Goal: Information Seeking & Learning: Learn about a topic

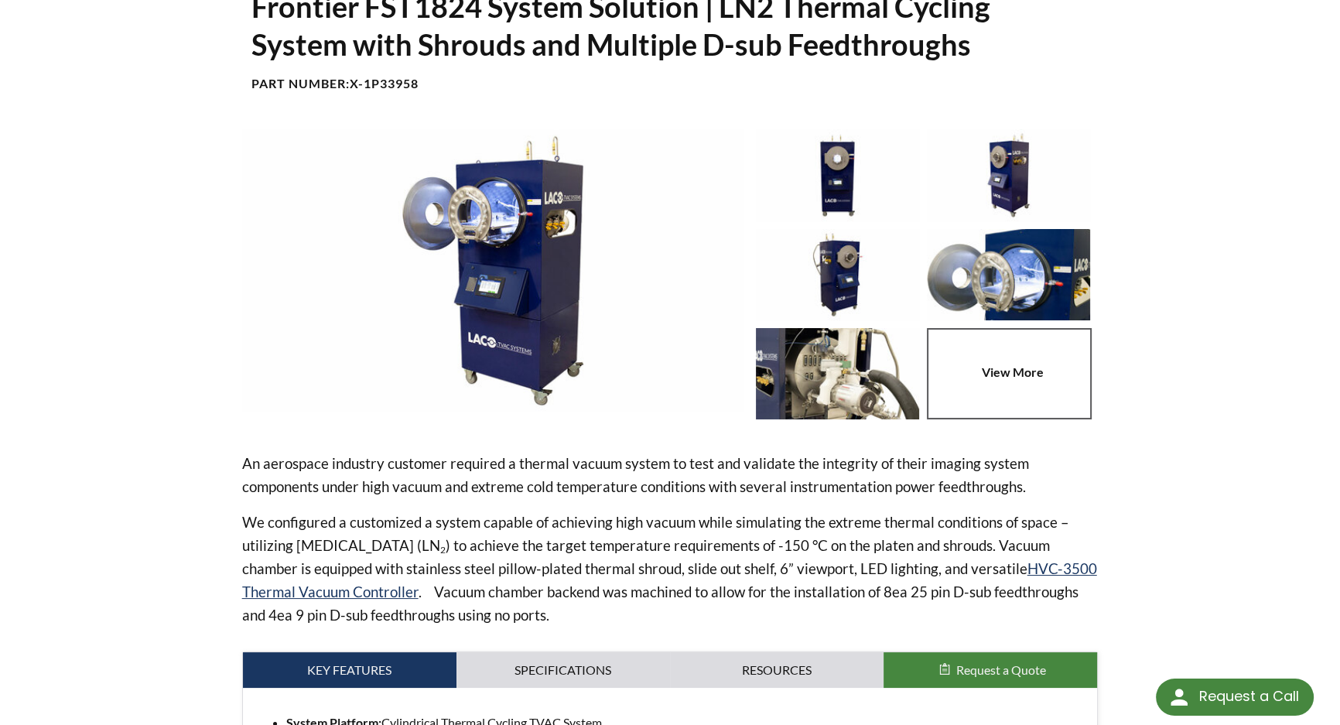
select select
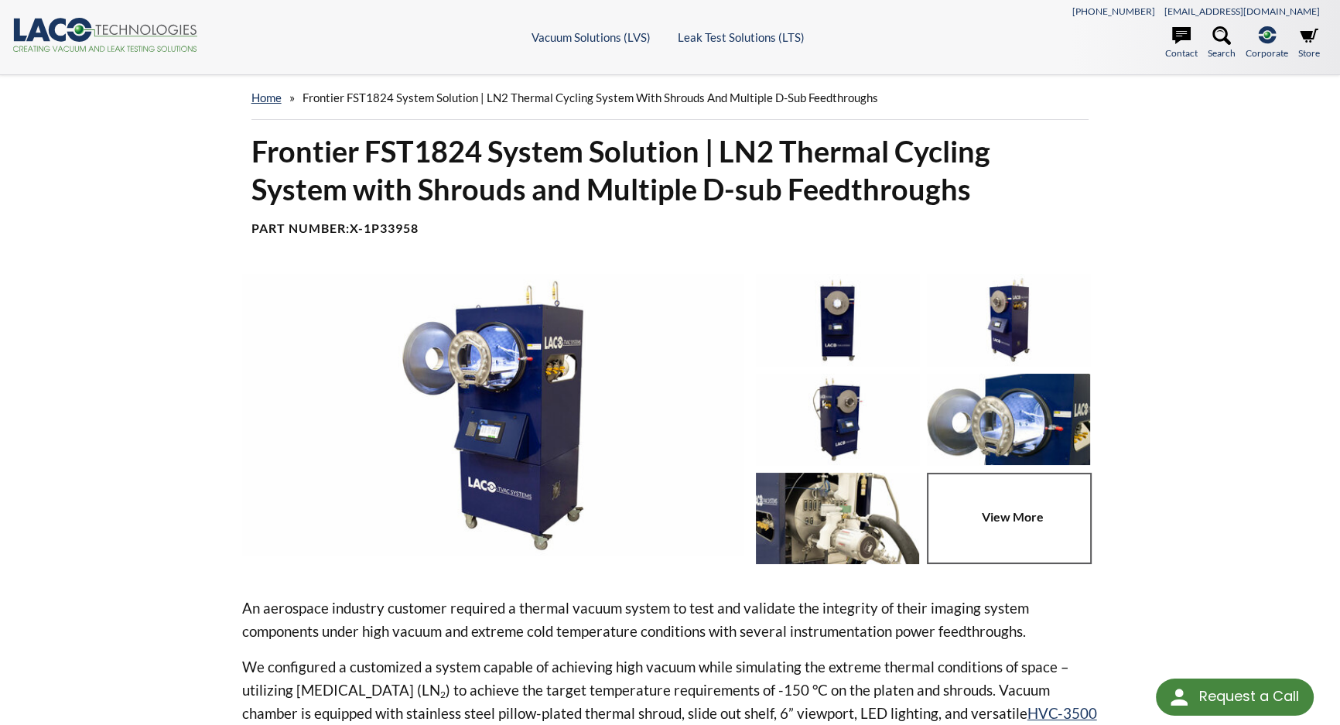
click at [629, 96] on span "Frontier FST1824 System Solution | LN2 Thermal Cycling System with Shrouds and …" at bounding box center [589, 97] width 575 height 14
click at [439, 99] on span "Frontier FST1824 System Solution | LN2 Thermal Cycling System with Shrouds and …" at bounding box center [589, 97] width 575 height 14
click at [274, 97] on link "home" at bounding box center [266, 97] width 30 height 14
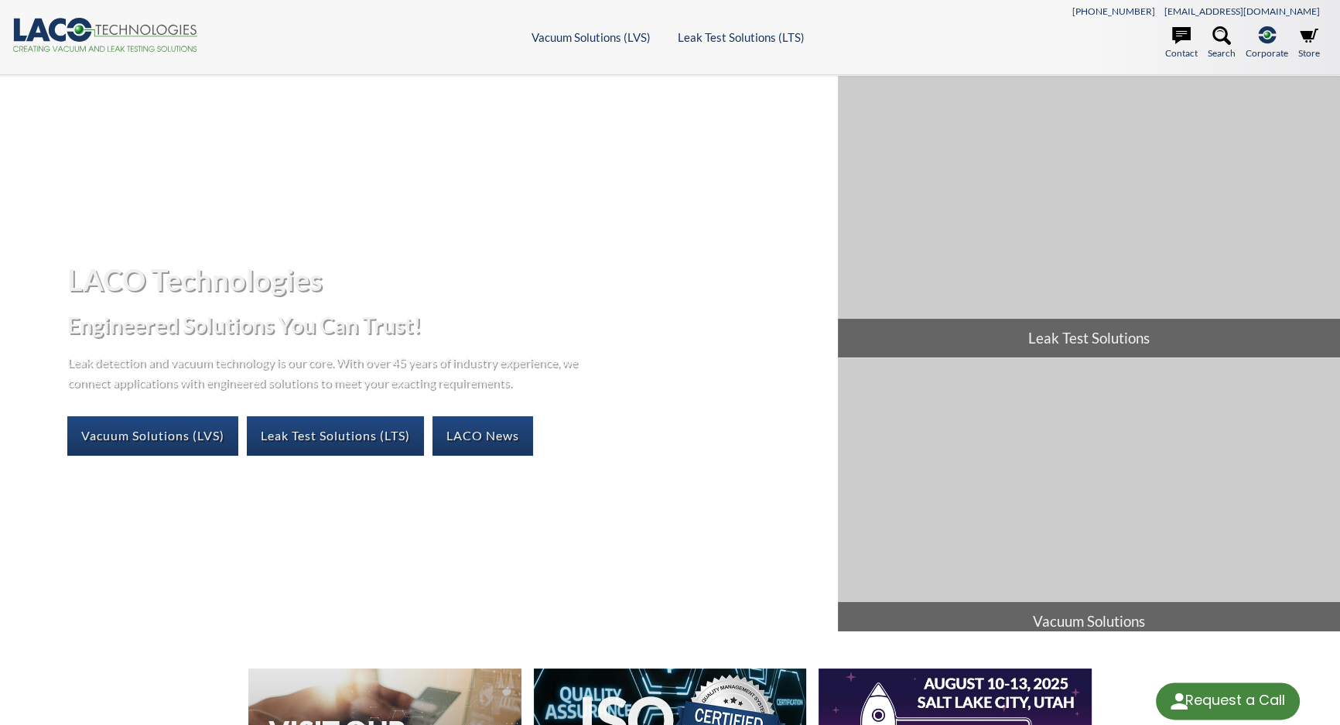
select select
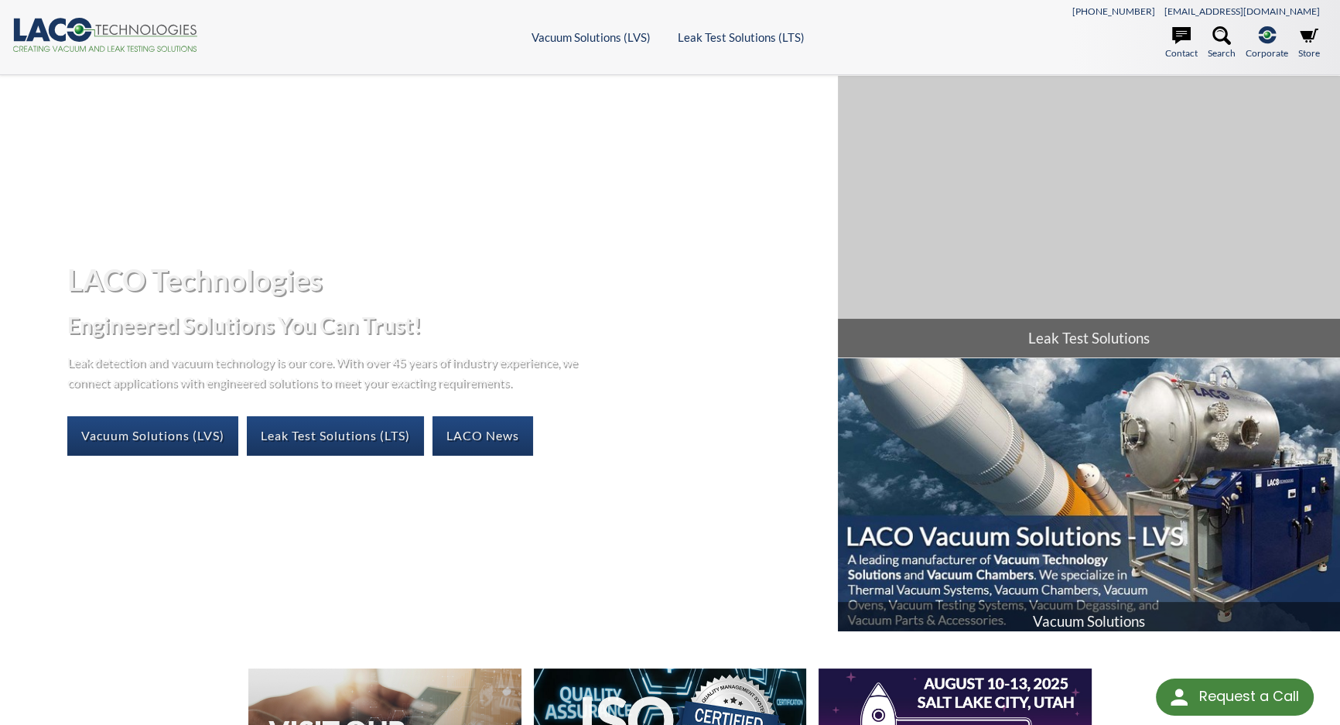
click at [1034, 568] on img at bounding box center [1089, 499] width 503 height 282
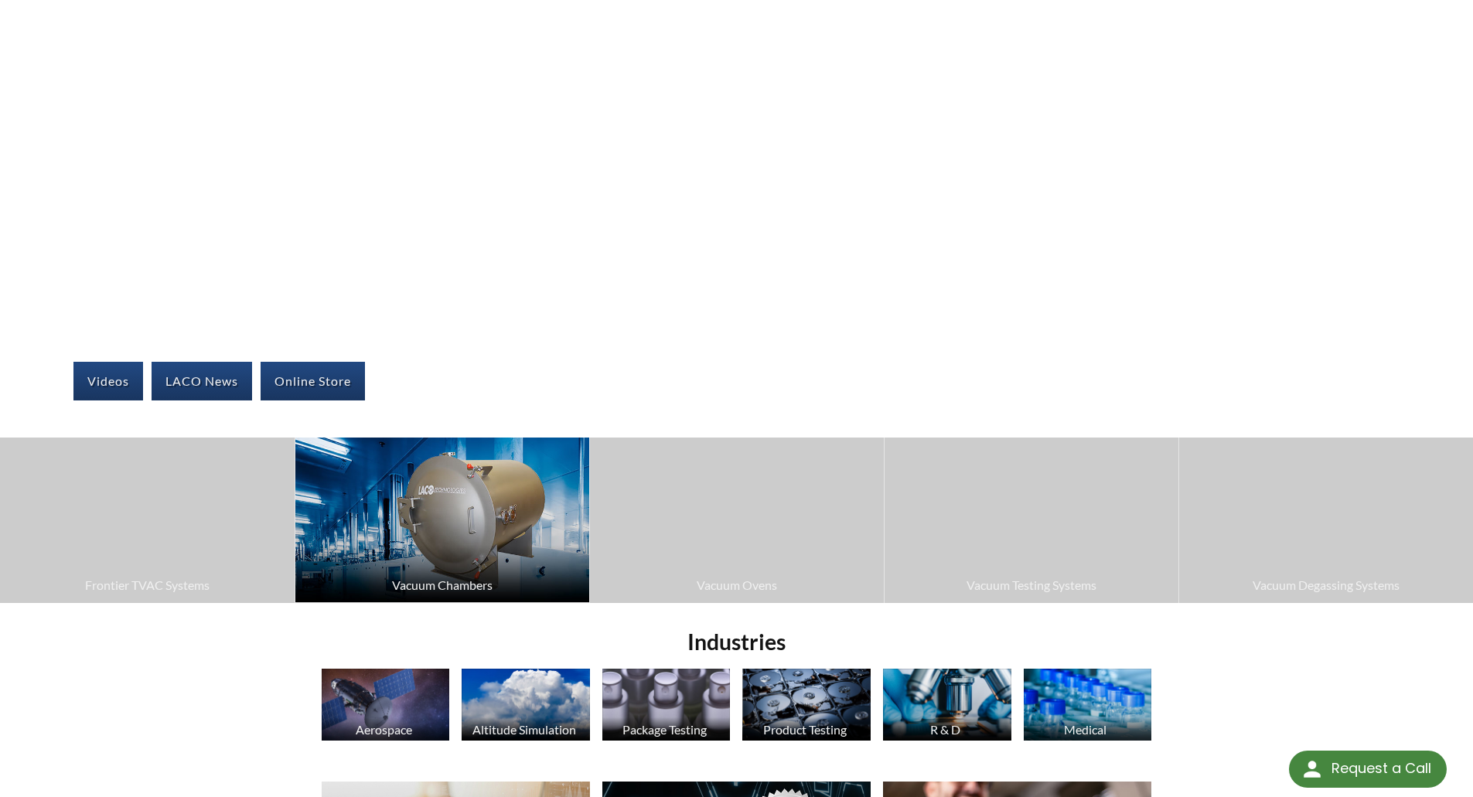
select select
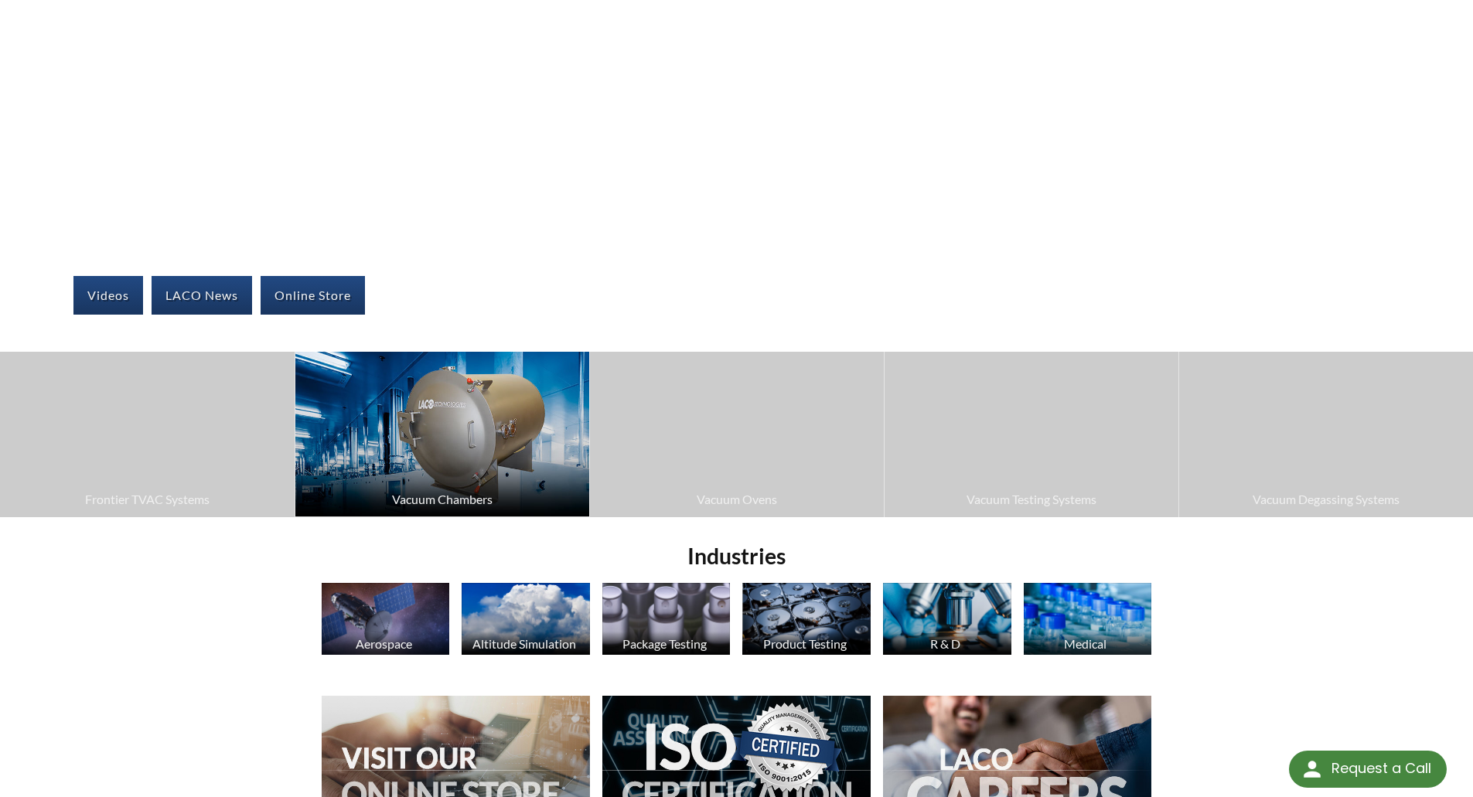
scroll to position [232, 0]
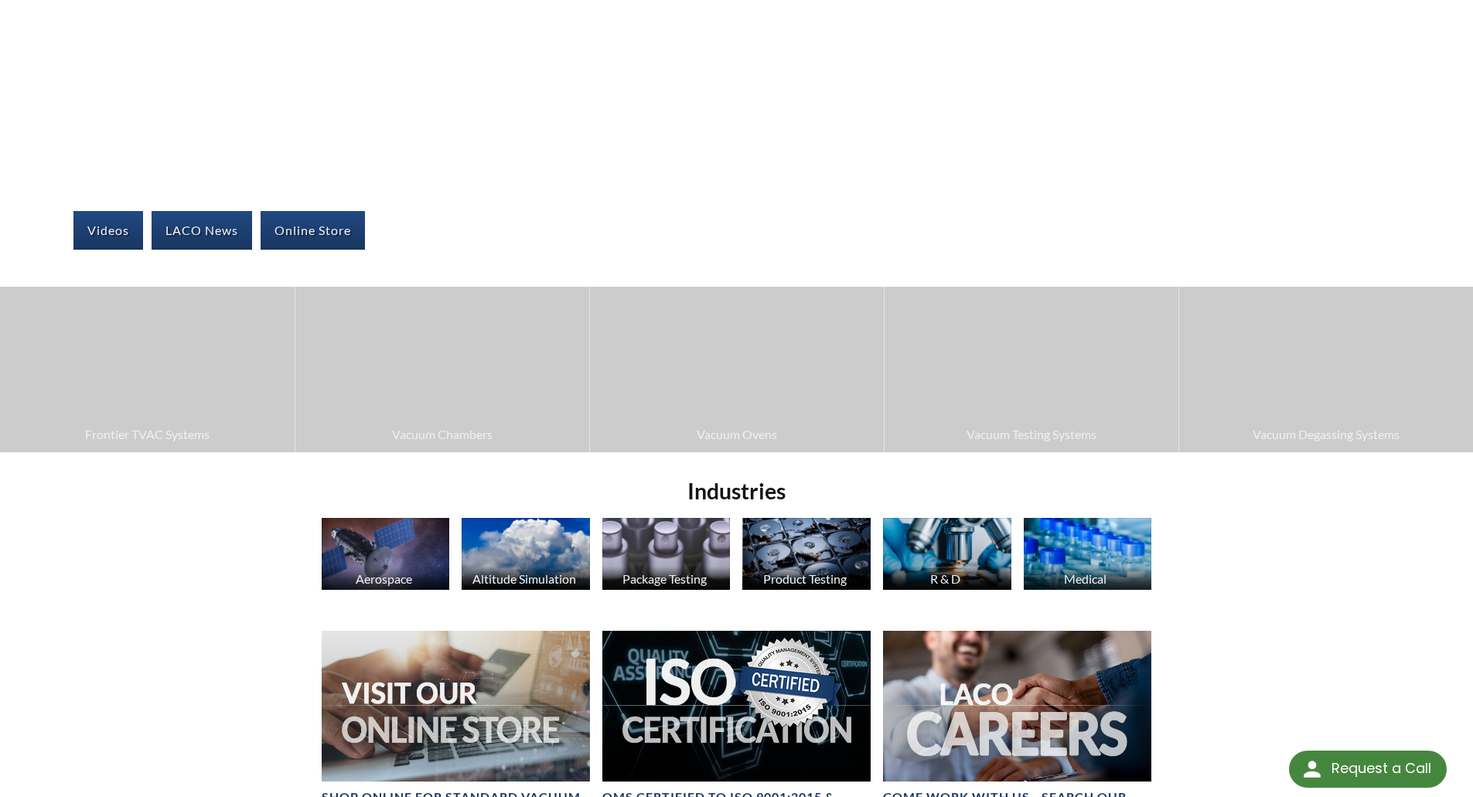
click at [338, 557] on img at bounding box center [386, 554] width 128 height 72
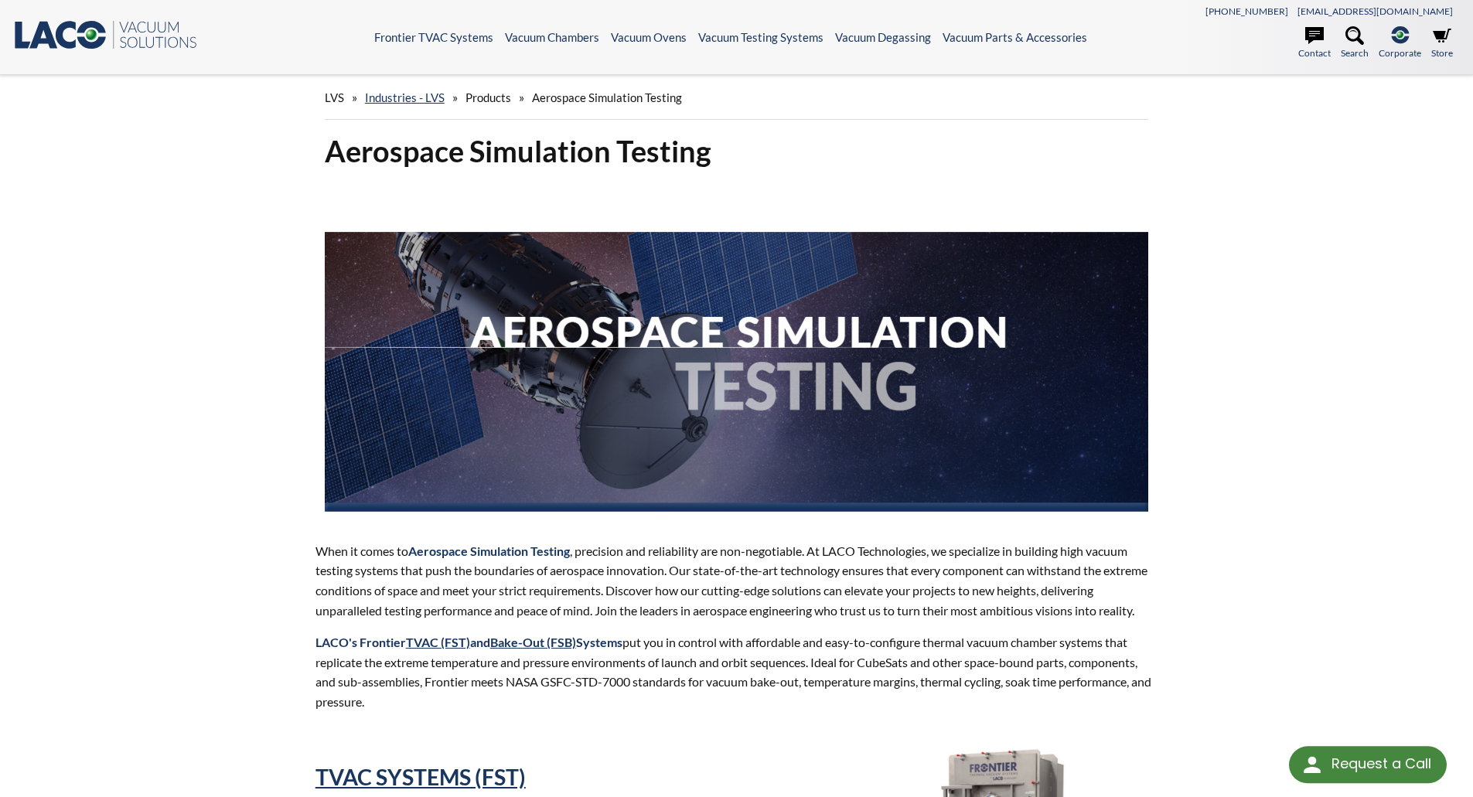
select select
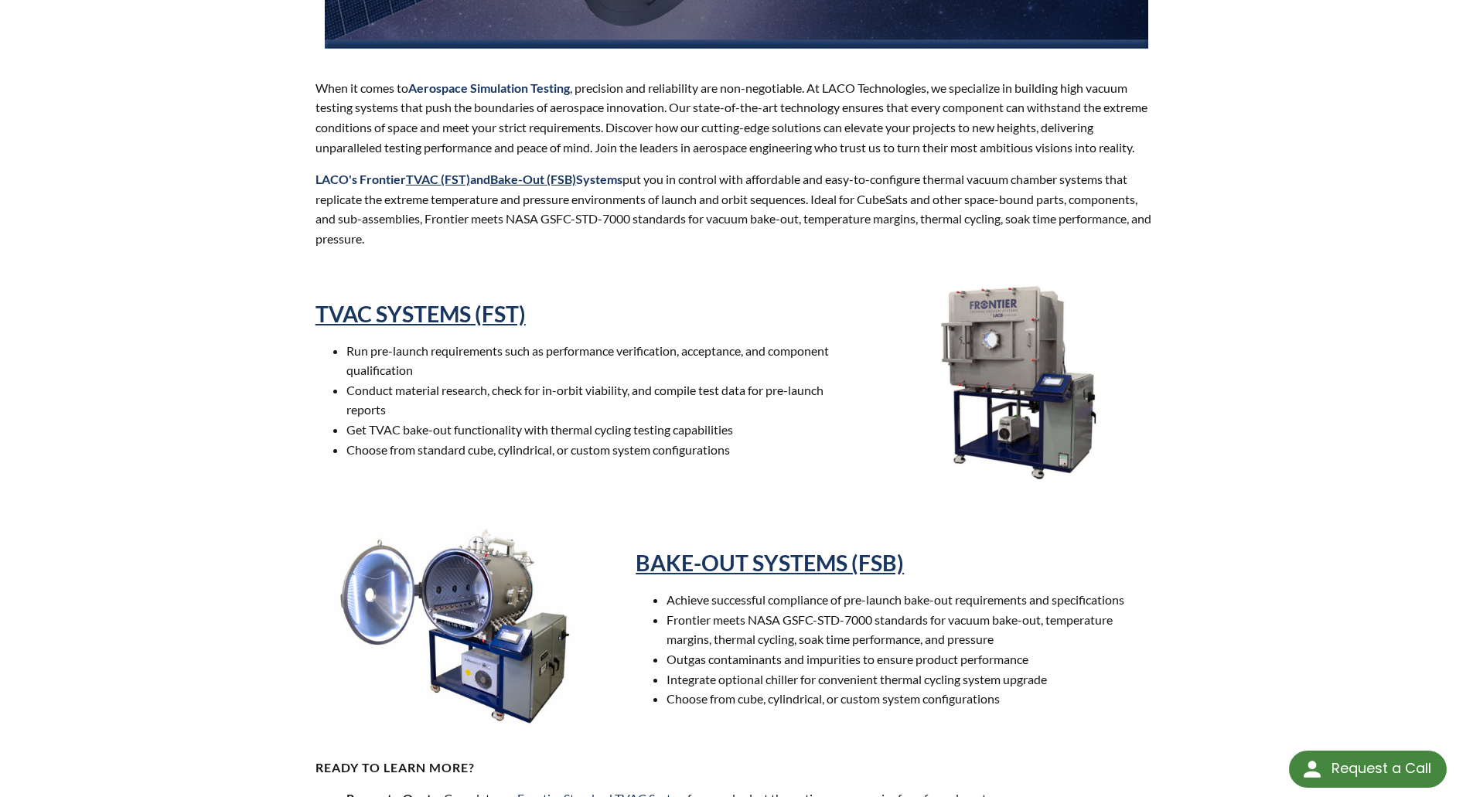
scroll to position [464, 0]
